Goal: Information Seeking & Learning: Learn about a topic

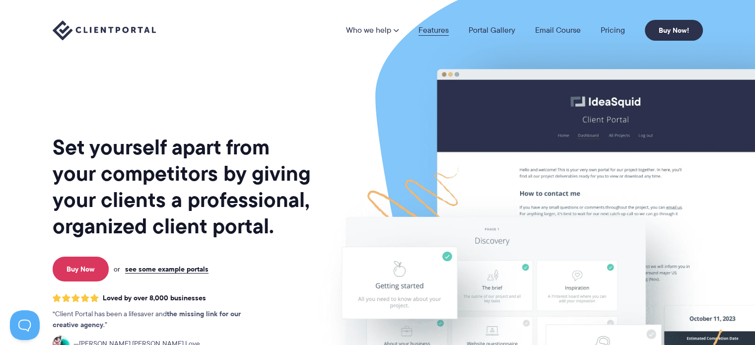
click at [439, 27] on link "Features" at bounding box center [434, 30] width 30 height 8
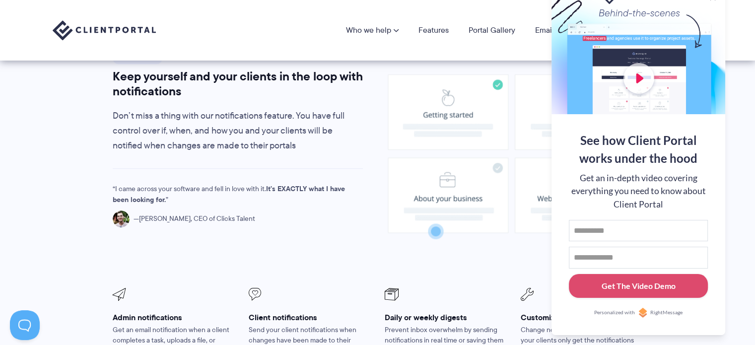
scroll to position [695, 0]
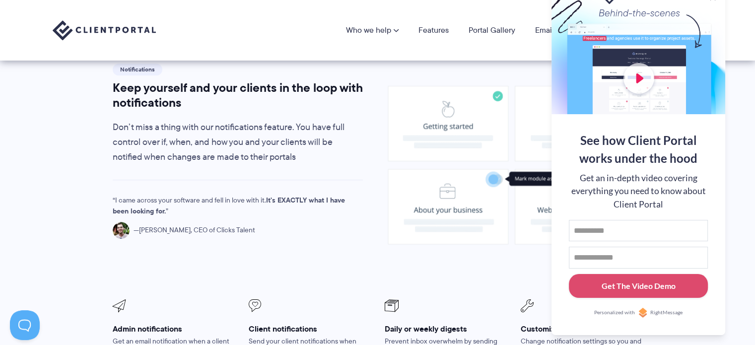
click at [500, 115] on image at bounding box center [511, 165] width 247 height 159
click at [356, 129] on p "Don’t miss a thing with our notifications feature. You have full control over i…" at bounding box center [238, 142] width 251 height 45
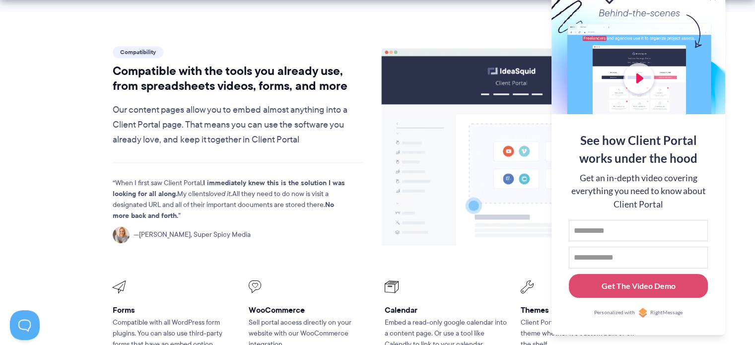
scroll to position [1142, 0]
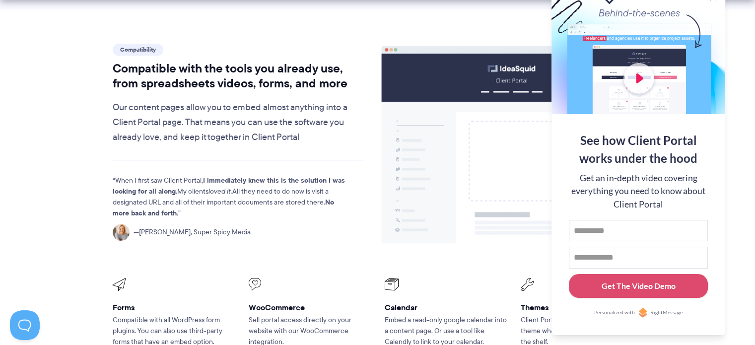
click at [392, 146] on image at bounding box center [512, 145] width 260 height 198
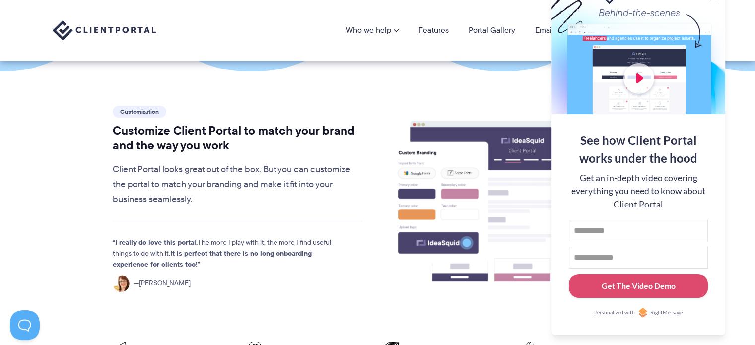
scroll to position [0, 0]
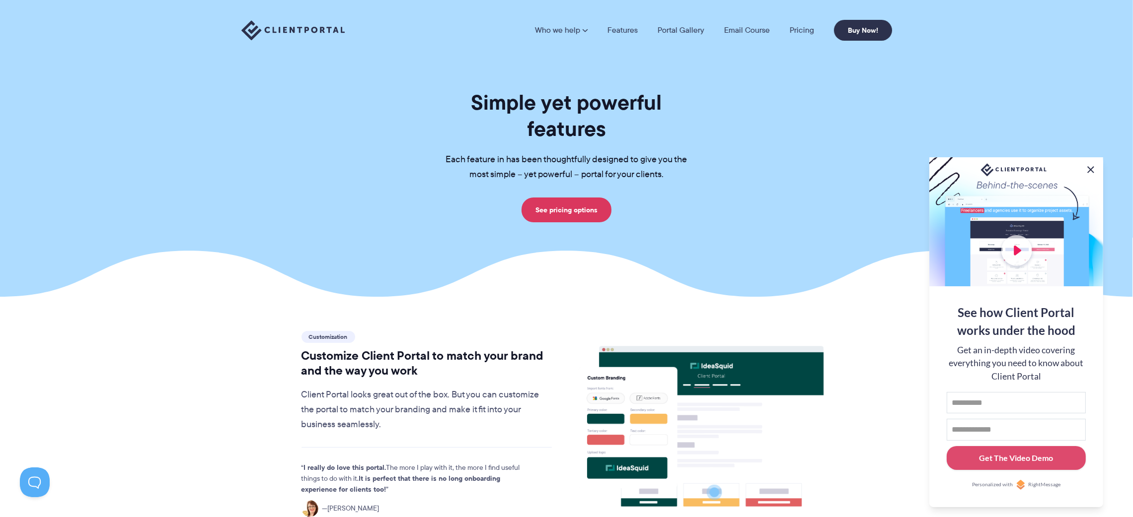
click at [755, 169] on button at bounding box center [1090, 170] width 12 height 12
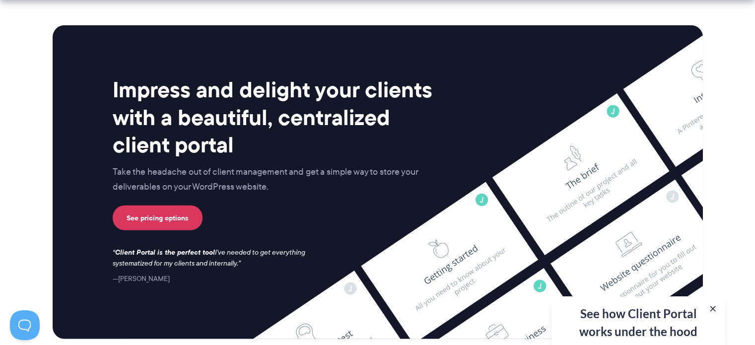
scroll to position [2721, 0]
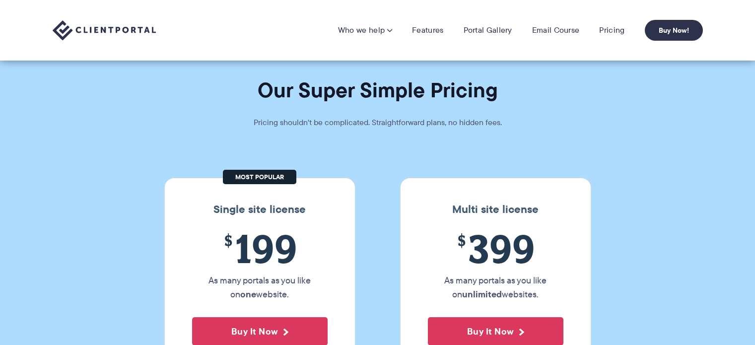
scroll to position [199, 0]
